Goal: Task Accomplishment & Management: Complete application form

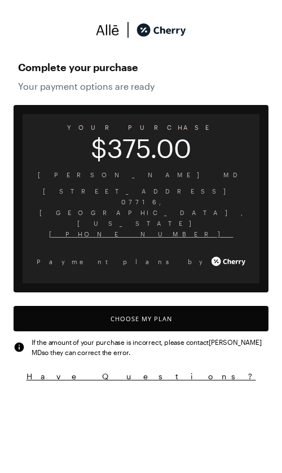
click at [194, 317] on button "Choose My Plan" at bounding box center [141, 318] width 255 height 25
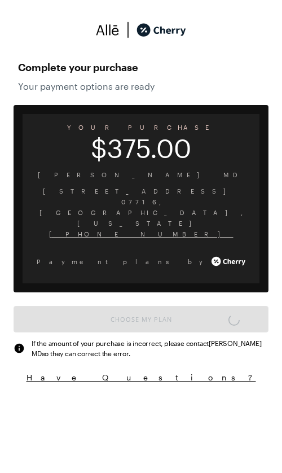
scroll to position [934, 0]
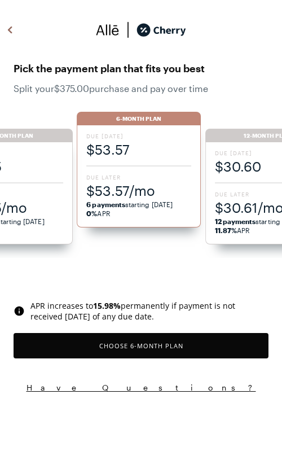
click at [84, 193] on div "Due [DATE] $53.57 Due Later $53.57/mo 6 payments starting [DATE] 0% APR" at bounding box center [139, 176] width 124 height 102
click at [158, 359] on button "Choose 6 -Month Plan" at bounding box center [141, 345] width 255 height 25
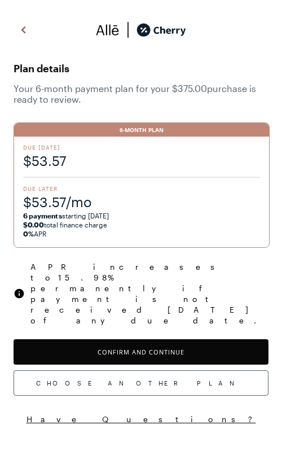
click at [178, 340] on button "Confirm and Continue" at bounding box center [141, 352] width 255 height 25
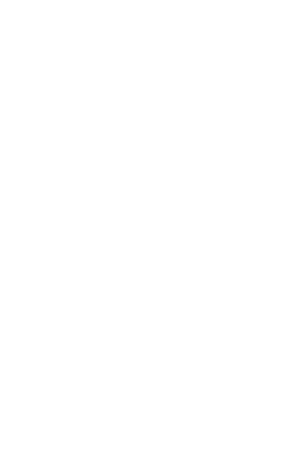
scroll to position [88, 0]
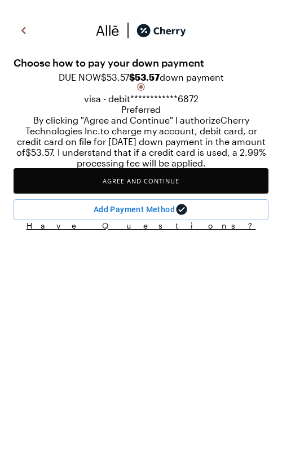
click at [188, 194] on button "Agree and Continue" at bounding box center [141, 180] width 255 height 25
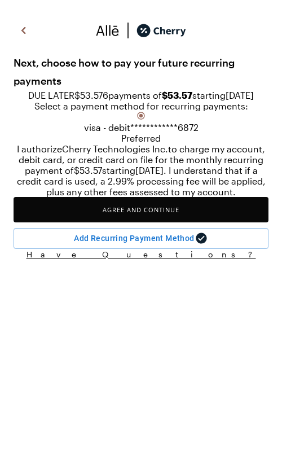
scroll to position [36, 0]
click at [175, 223] on button "Agree and Continue" at bounding box center [141, 209] width 255 height 25
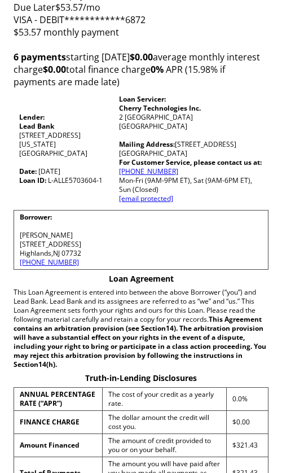
scroll to position [139, 0]
